Goal: Task Accomplishment & Management: Use online tool/utility

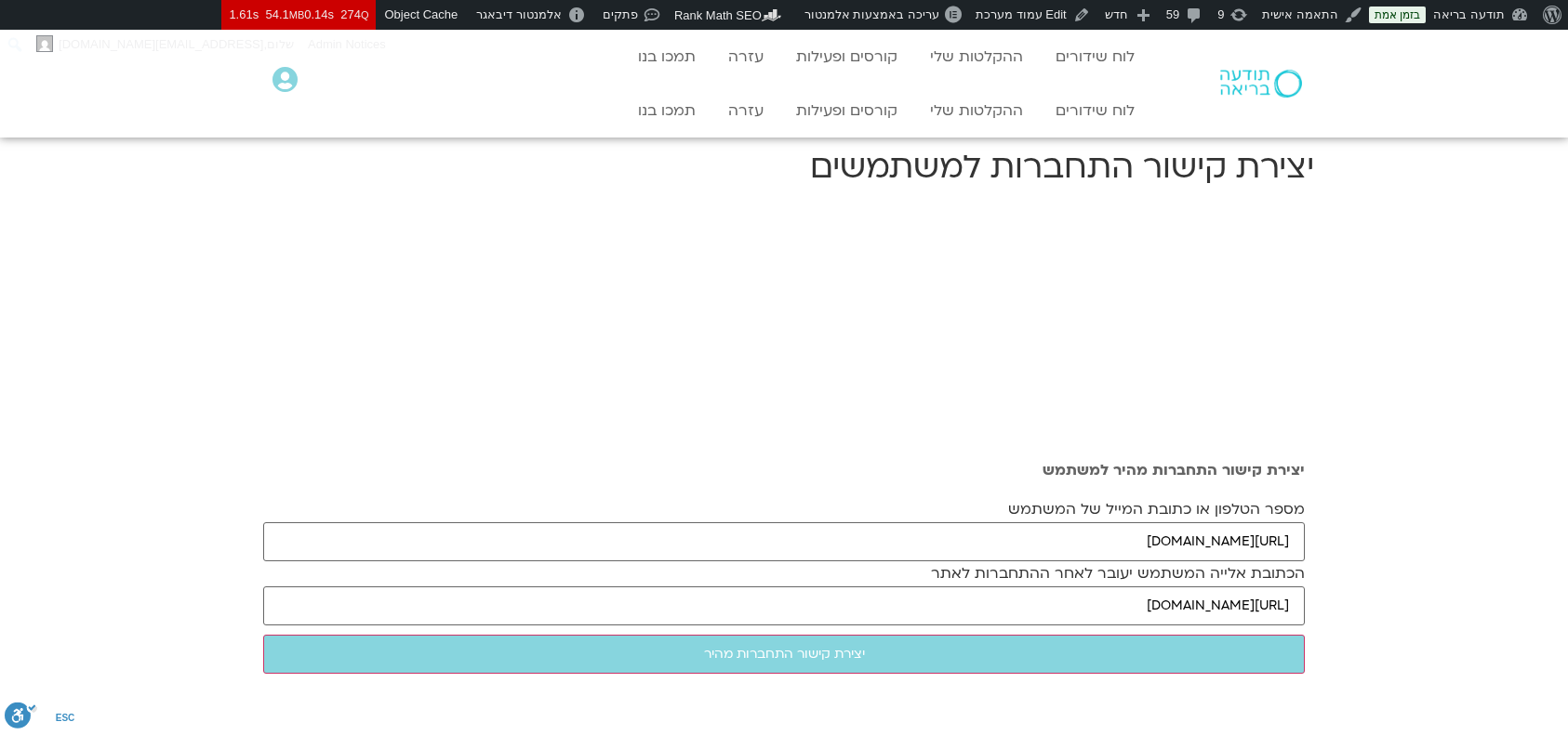
click at [1088, 663] on div "יצירת קישור התחברות מהיר למשתמש מספר הטלפון או כתובת המייל של המשתמש [URL][DOMA…" at bounding box center [784, 571] width 1061 height 735
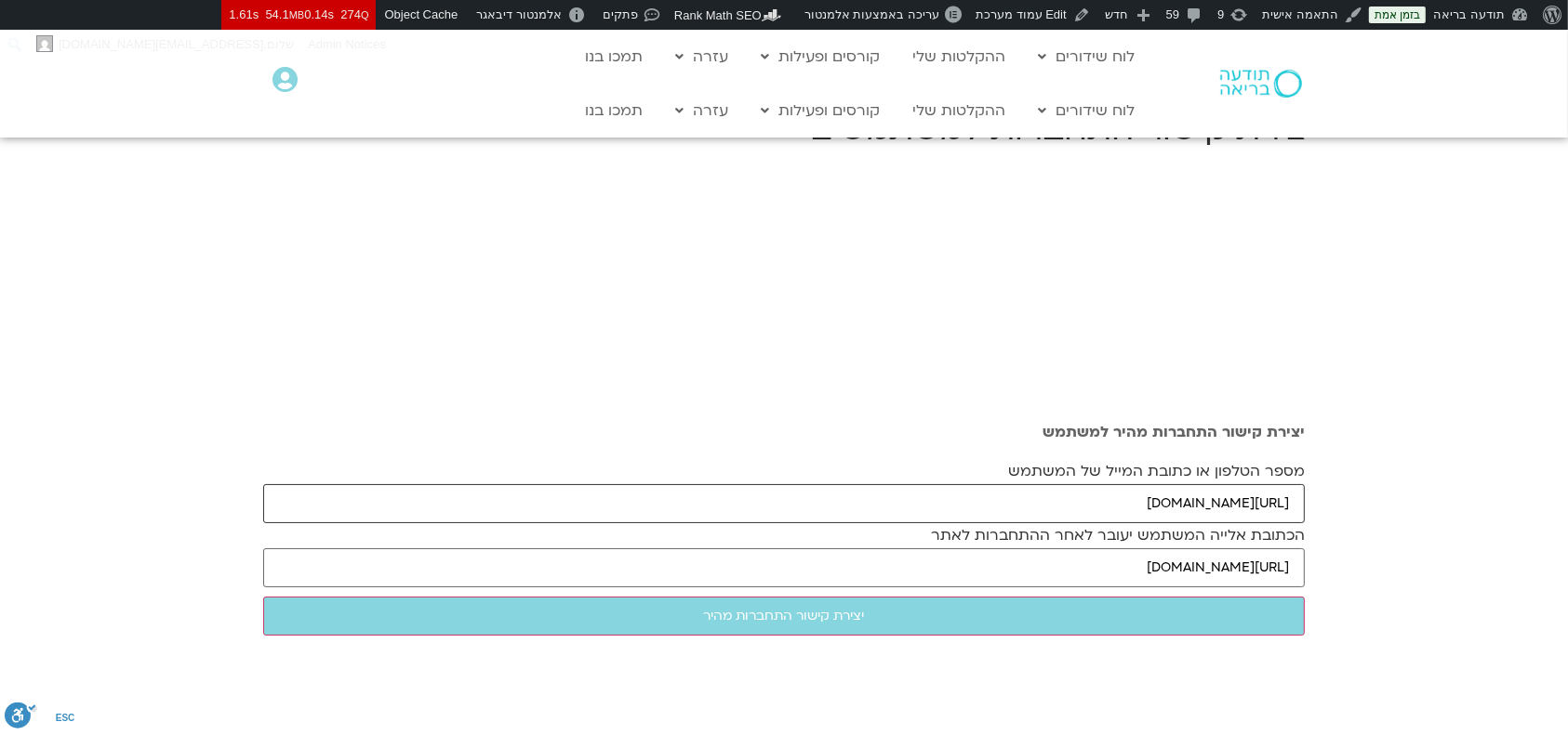
drag, startPoint x: 897, startPoint y: 503, endPoint x: 1339, endPoint y: 499, distance: 442.0
click at [1339, 499] on section "יצירת קישור התחברות מהיר למשתמש מספר הטלפון או כתובת המייל של המשתמש [URL][DOMA…" at bounding box center [784, 534] width 1568 height 735
paste input "[EMAIL_ADDRESS][DOMAIN_NAME]"
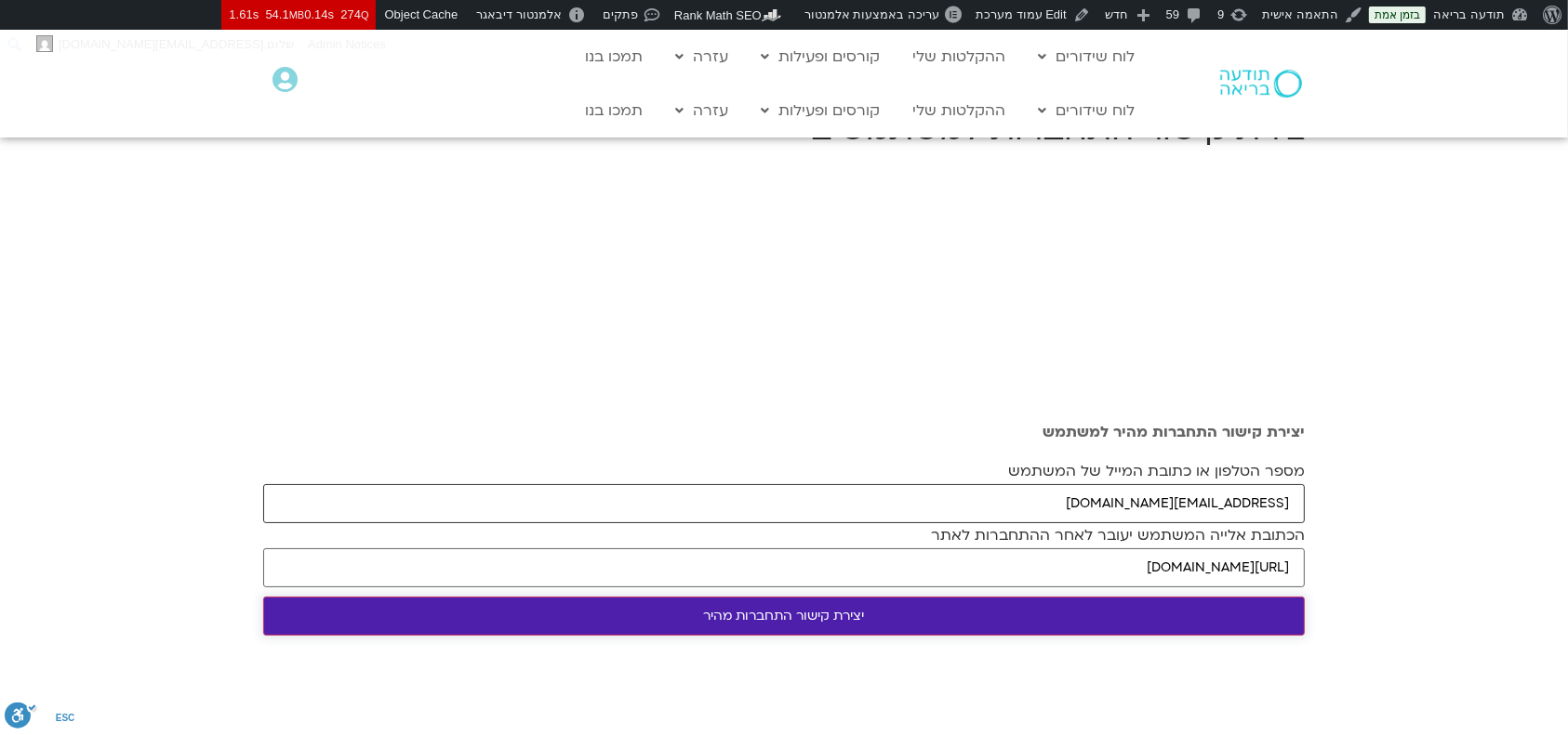
type input "[EMAIL_ADDRESS][DOMAIN_NAME]"
click at [1199, 621] on input "יצירת קישור התחברות מהיר" at bounding box center [784, 616] width 1041 height 39
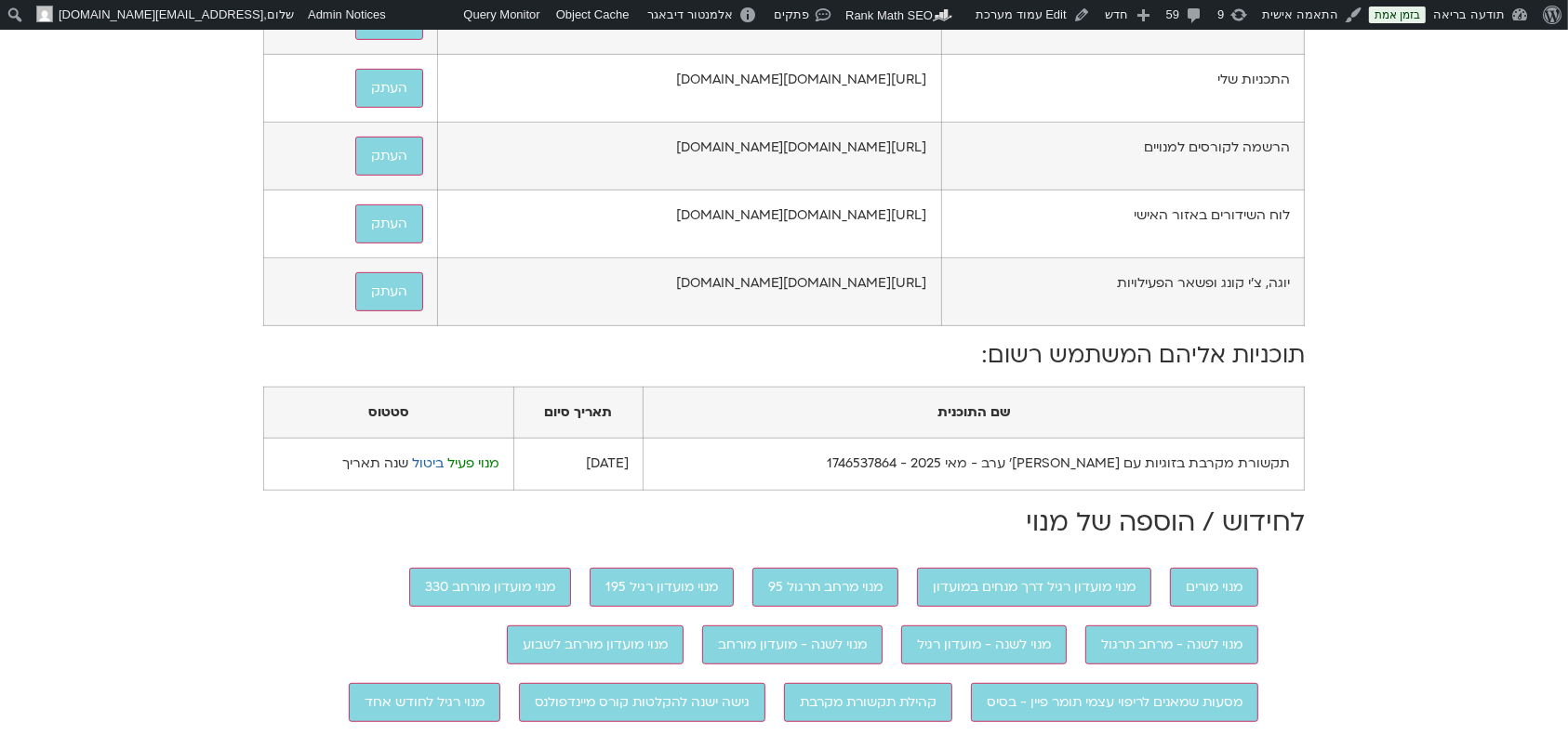
scroll to position [869, 0]
